Goal: Task Accomplishment & Management: Complete application form

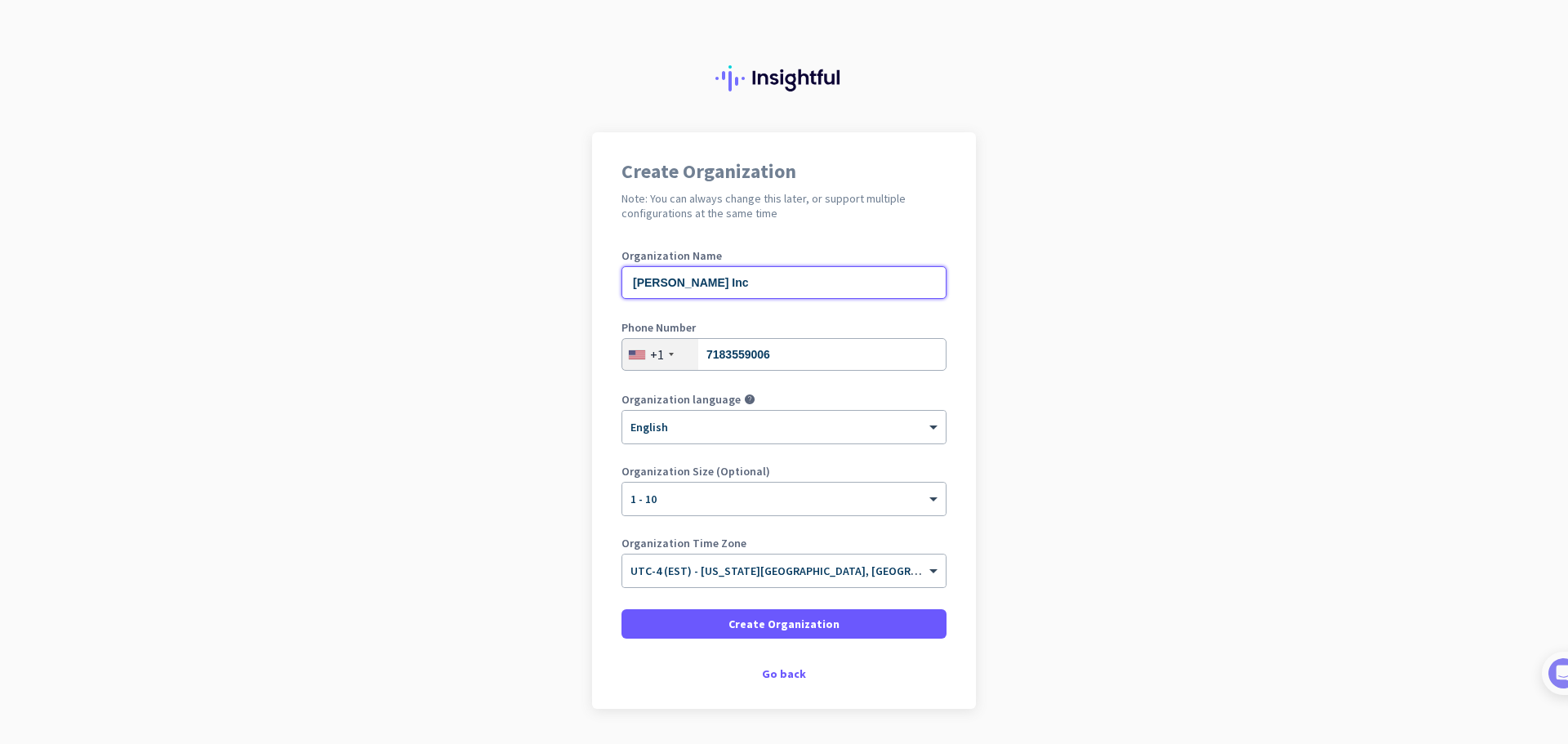
drag, startPoint x: 696, startPoint y: 283, endPoint x: 381, endPoint y: 271, distance: 315.2
click at [381, 271] on app-onboarding-organization "Create Organization Note: You can always change this later, or support multiple…" at bounding box center [784, 461] width 1568 height 658
type input "LF2"
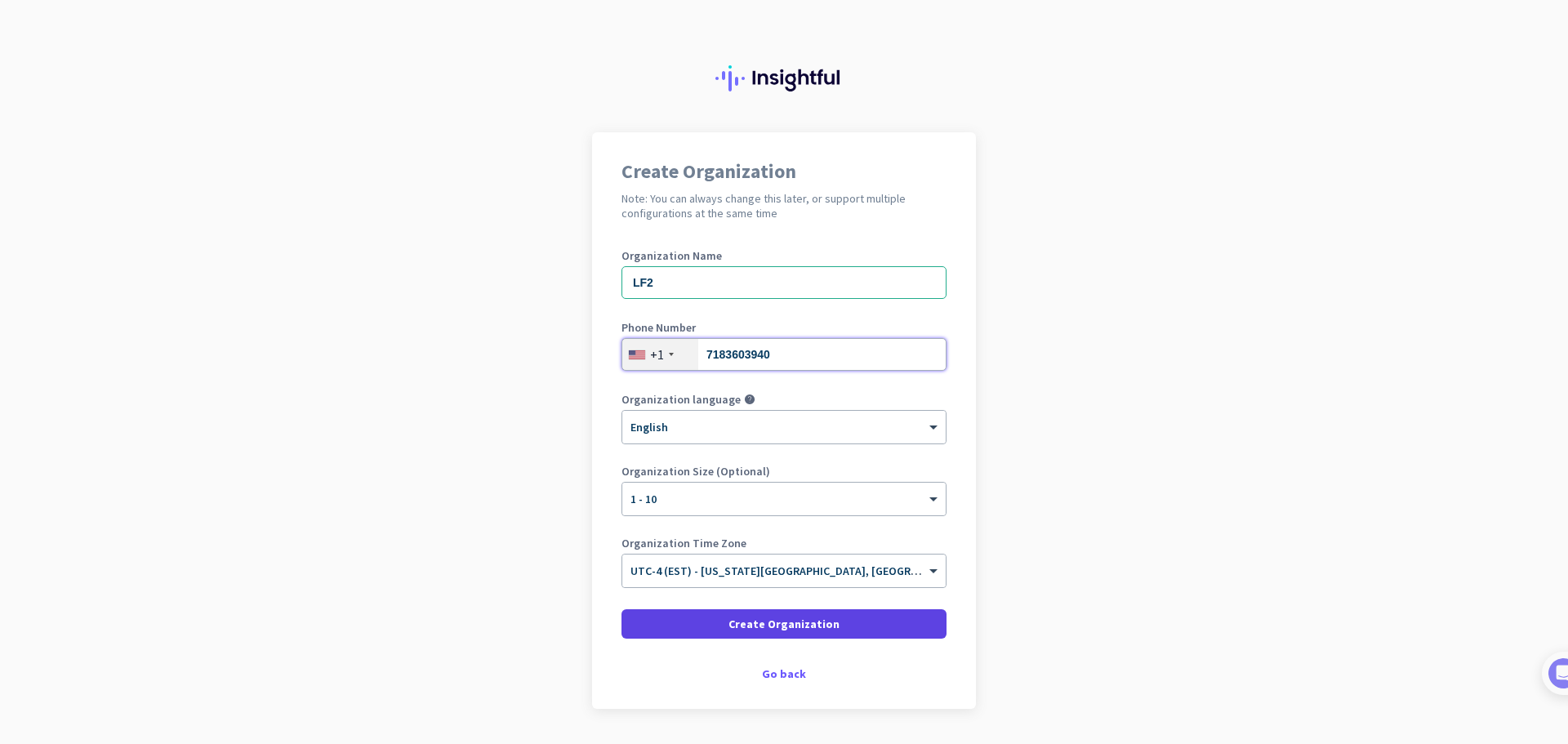
type input "7183603940"
click at [727, 624] on span at bounding box center [784, 624] width 325 height 40
